Goal: Navigation & Orientation: Find specific page/section

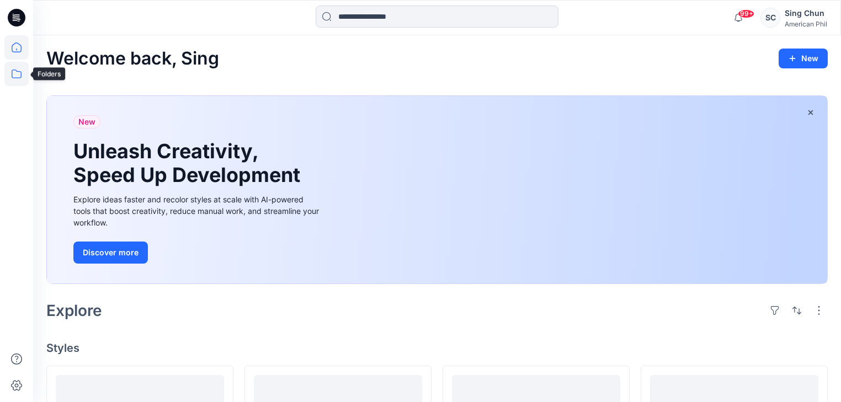
click at [19, 78] on icon at bounding box center [16, 74] width 24 height 24
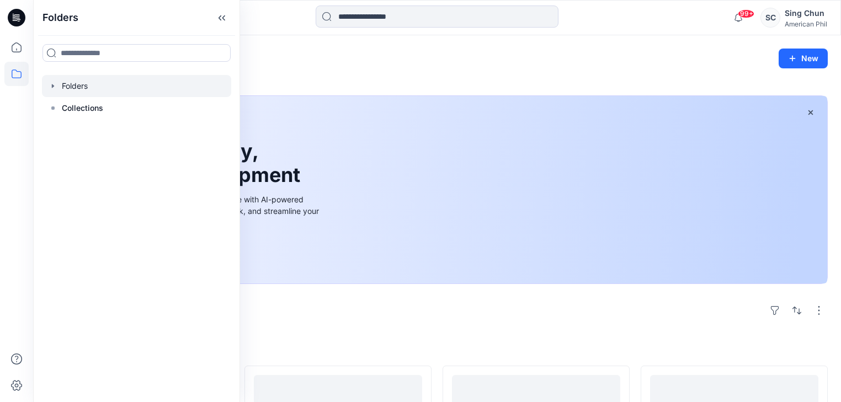
click at [71, 93] on div at bounding box center [136, 86] width 189 height 22
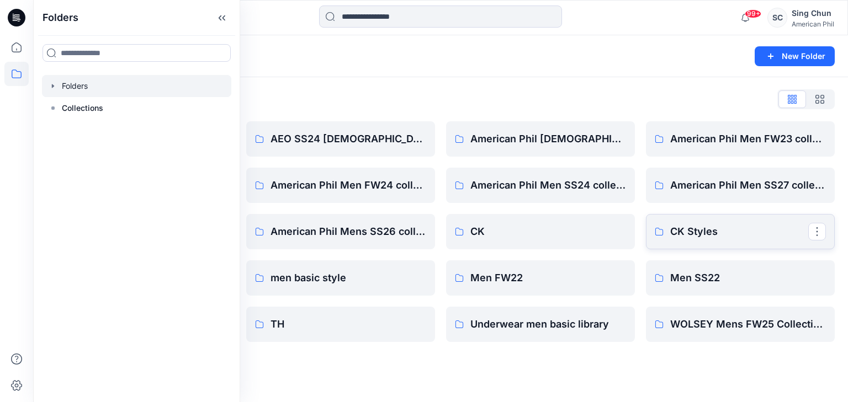
click at [699, 232] on p "CK Styles" at bounding box center [739, 231] width 138 height 15
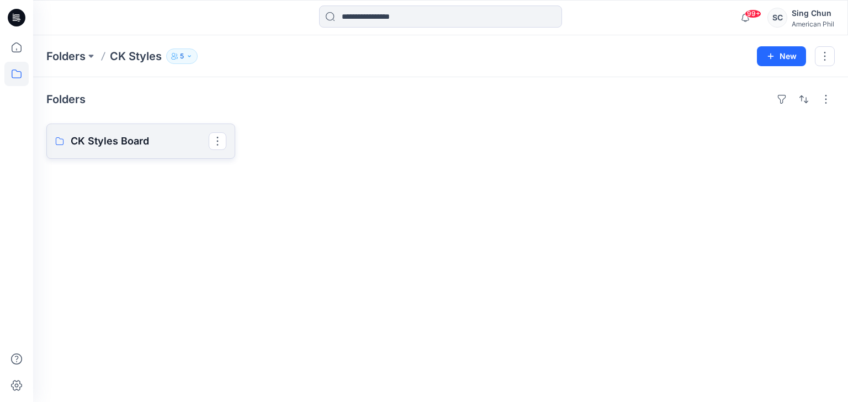
click at [166, 148] on p "CK Styles Board" at bounding box center [140, 141] width 138 height 15
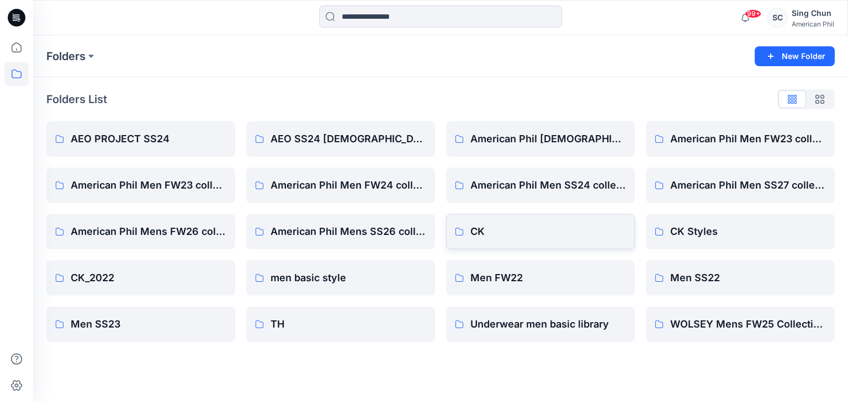
click at [483, 232] on p "CK" at bounding box center [548, 231] width 156 height 15
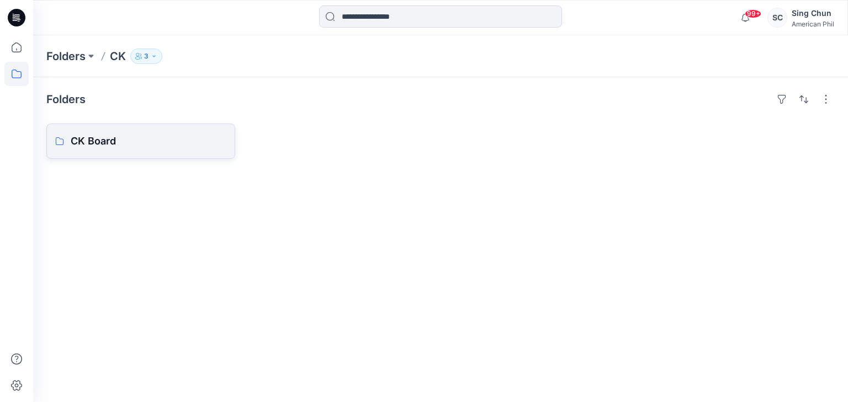
click at [158, 149] on p "CK Board" at bounding box center [149, 141] width 156 height 15
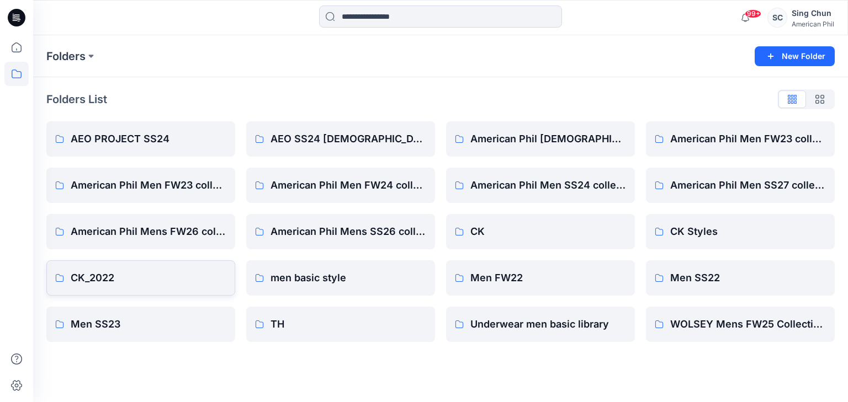
click at [144, 279] on p "CK_2022" at bounding box center [149, 277] width 156 height 15
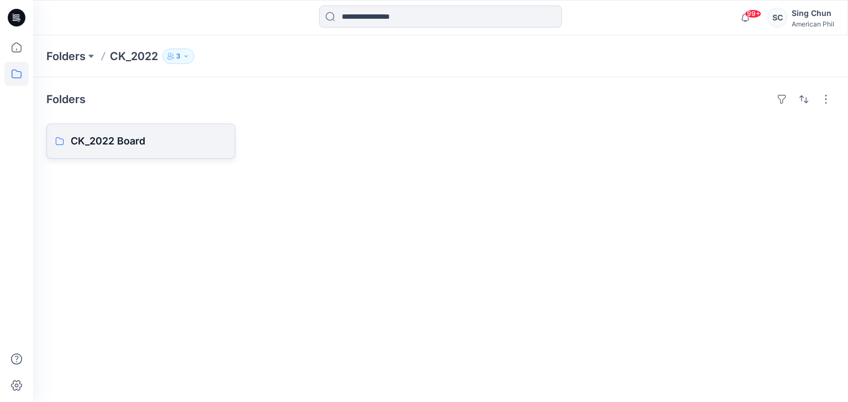
click at [164, 149] on p "CK_2022 Board" at bounding box center [149, 141] width 156 height 15
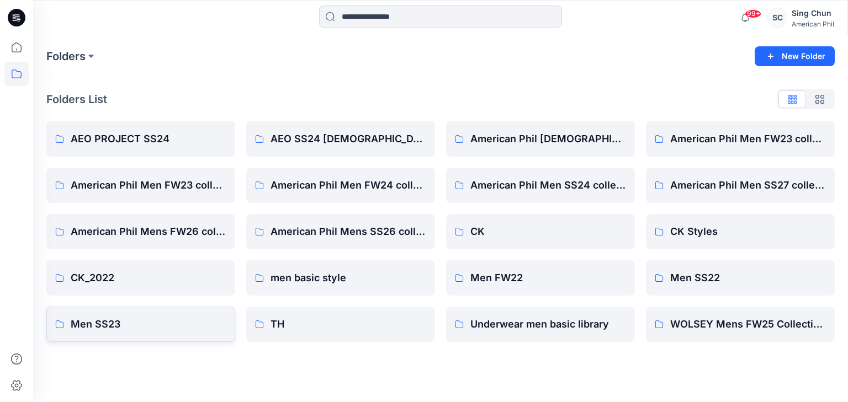
click at [168, 325] on p "Men SS23" at bounding box center [149, 324] width 156 height 15
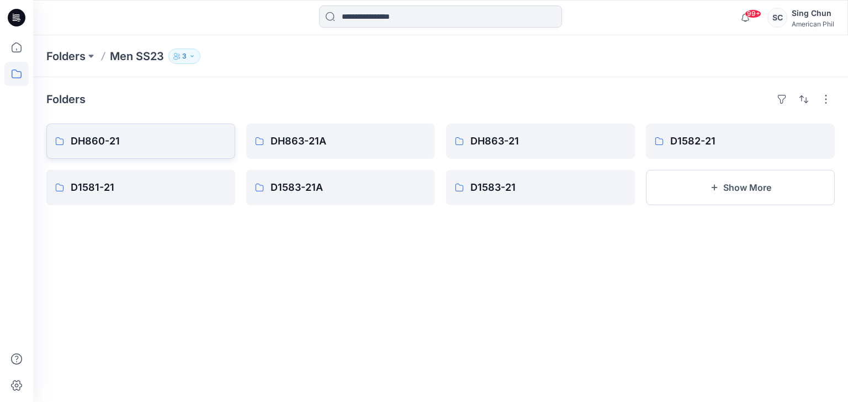
click at [158, 148] on p "DH860-21" at bounding box center [149, 141] width 156 height 15
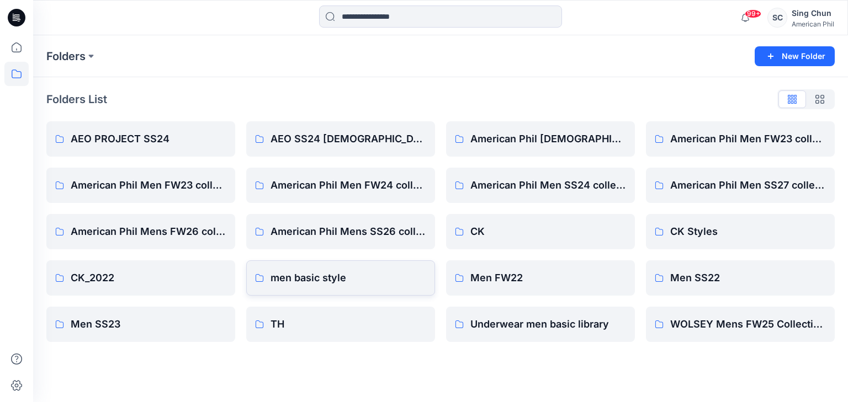
click at [329, 279] on p "men basic style" at bounding box center [348, 277] width 156 height 15
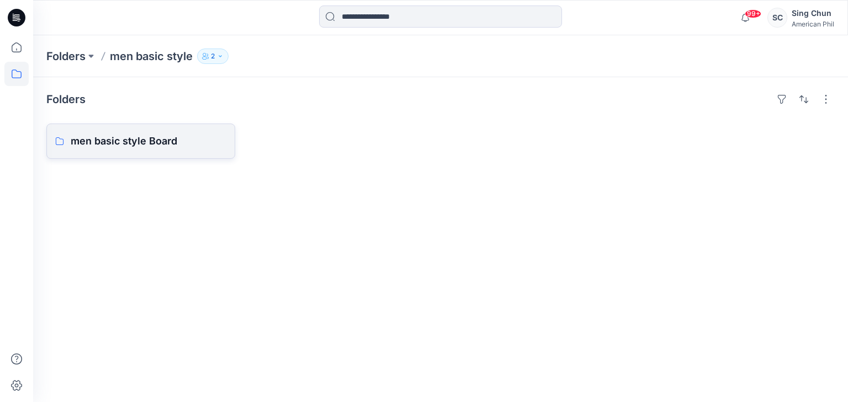
click at [169, 149] on p "men basic style Board" at bounding box center [149, 141] width 156 height 15
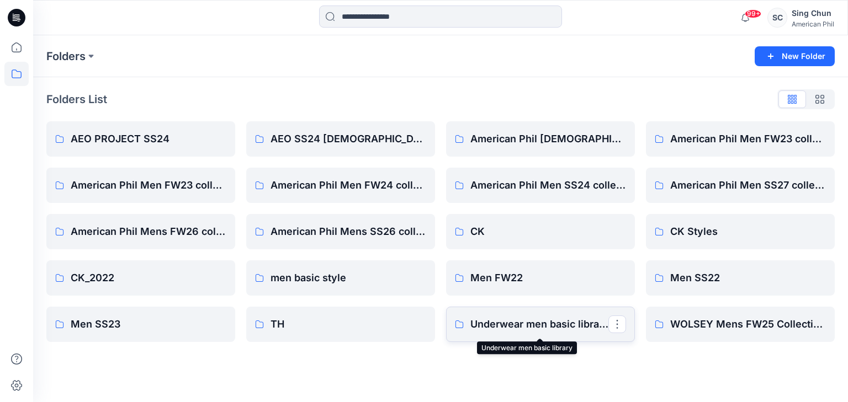
click at [522, 327] on p "Underwear men basic library" at bounding box center [539, 324] width 138 height 15
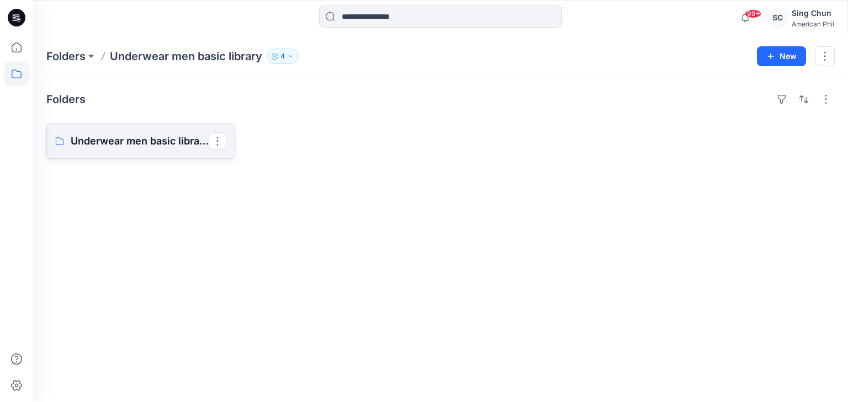
click at [183, 149] on p "Underwear men basic library Board" at bounding box center [140, 141] width 138 height 15
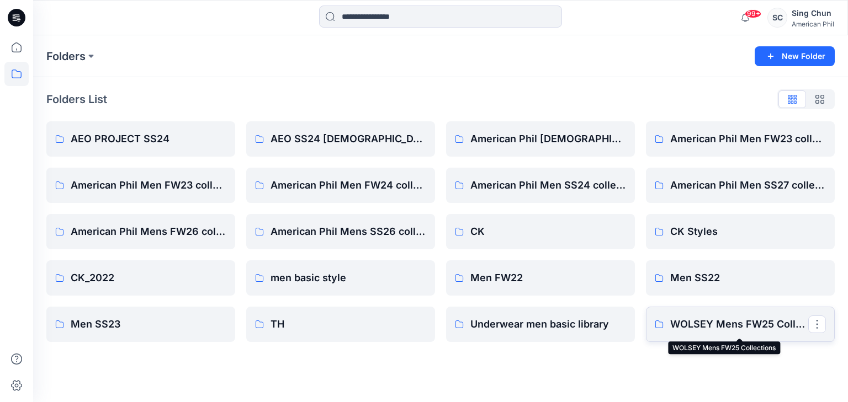
click at [723, 332] on p "WOLSEY Mens FW25 Collections" at bounding box center [739, 324] width 138 height 15
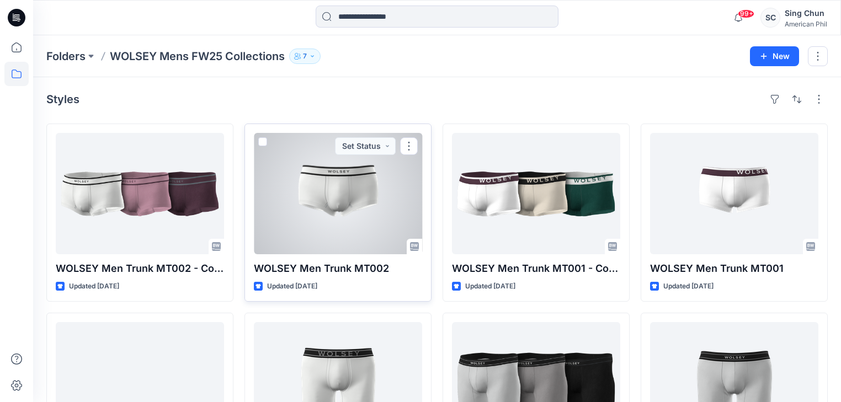
scroll to position [44, 0]
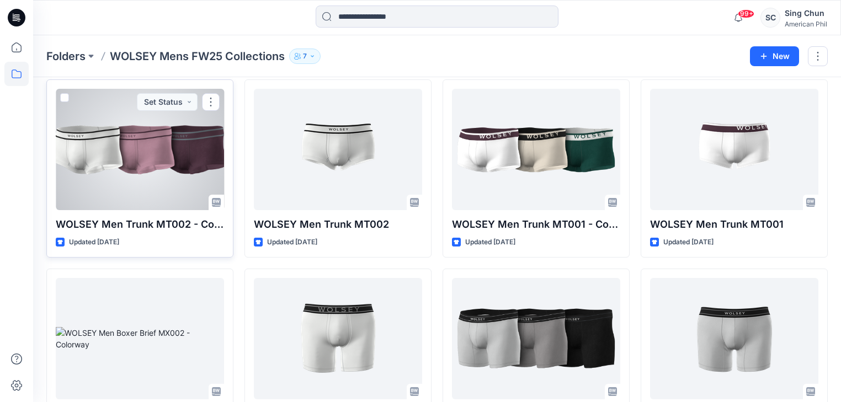
click at [157, 174] on div at bounding box center [140, 149] width 168 height 121
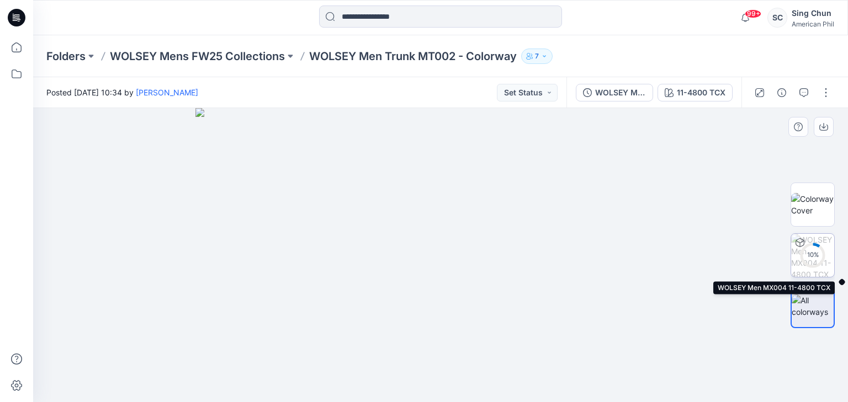
click at [804, 246] on icon at bounding box center [812, 255] width 26 height 26
